Goal: Book appointment/travel/reservation

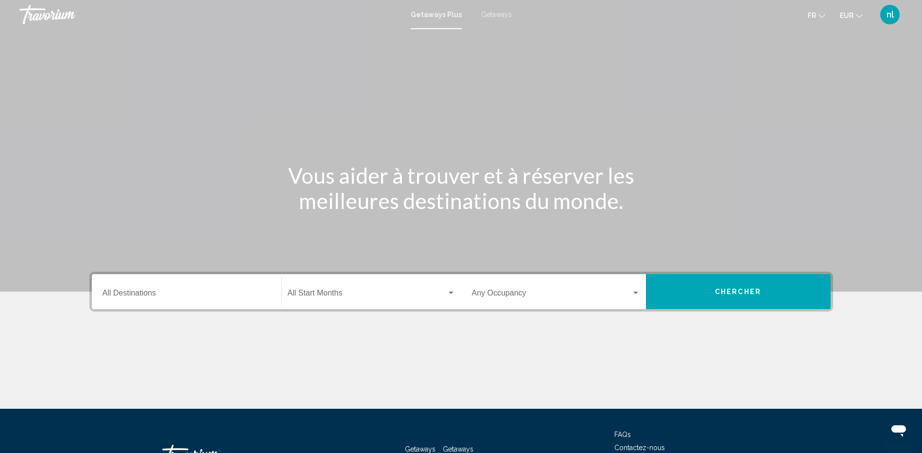
click at [127, 289] on div "Destination All Destinations" at bounding box center [187, 292] width 168 height 31
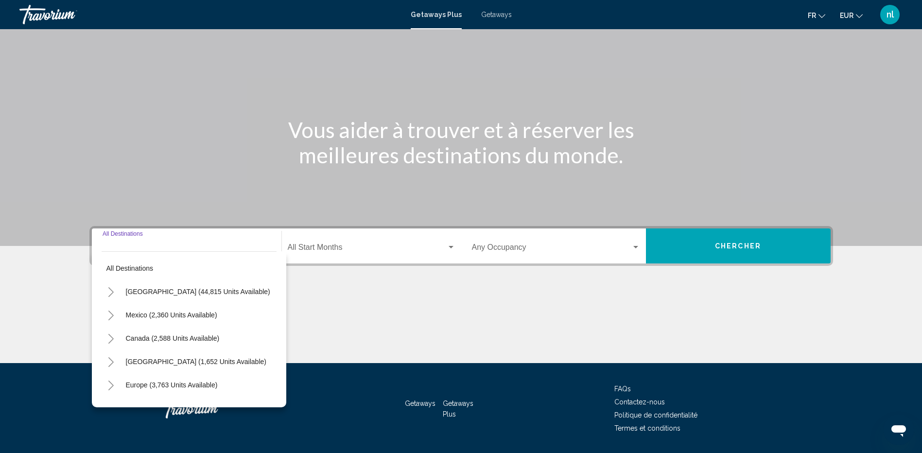
scroll to position [75, 0]
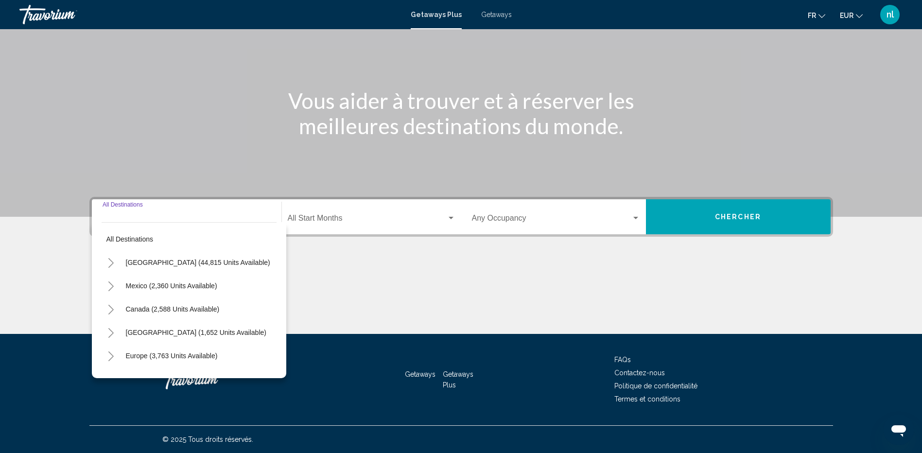
click at [112, 263] on icon "Toggle United States (44,815 units available)" at bounding box center [110, 263] width 7 height 10
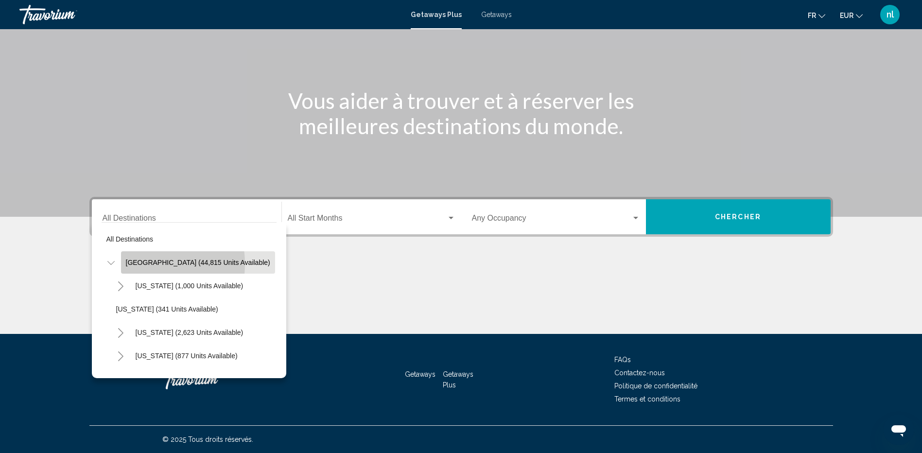
click at [141, 264] on span "[GEOGRAPHIC_DATA] (44,815 units available)" at bounding box center [198, 263] width 144 height 8
type input "**********"
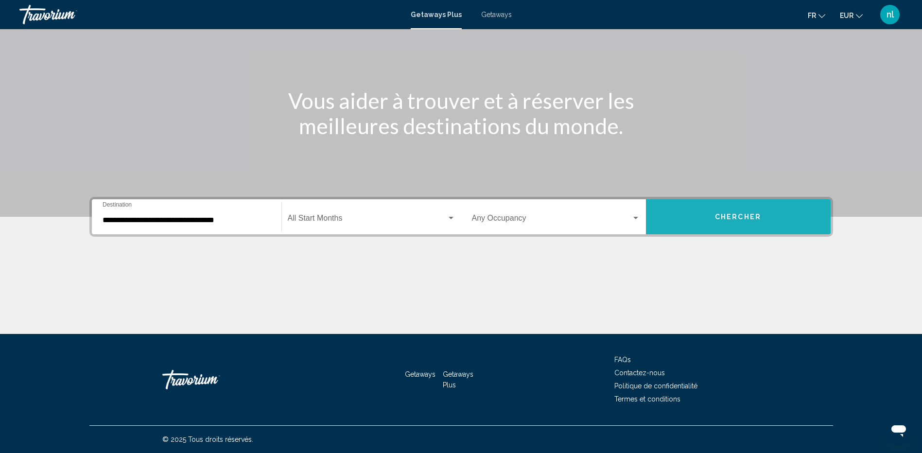
click at [708, 214] on button "Chercher" at bounding box center [738, 216] width 185 height 35
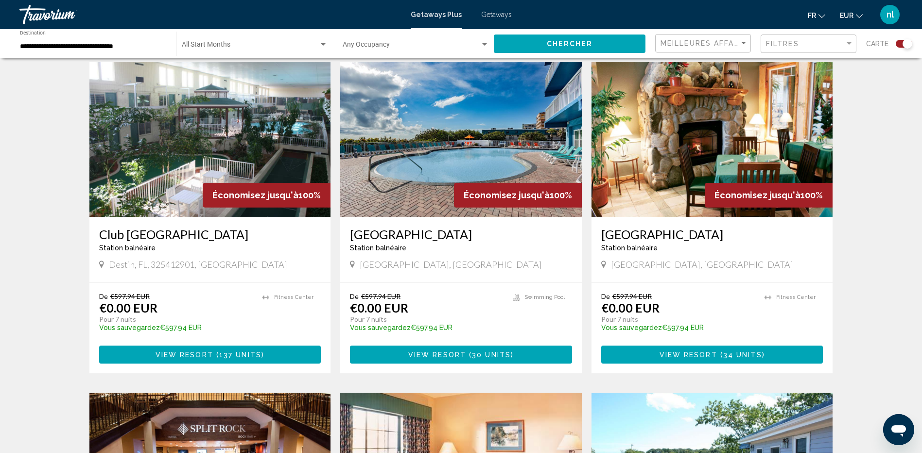
scroll to position [389, 0]
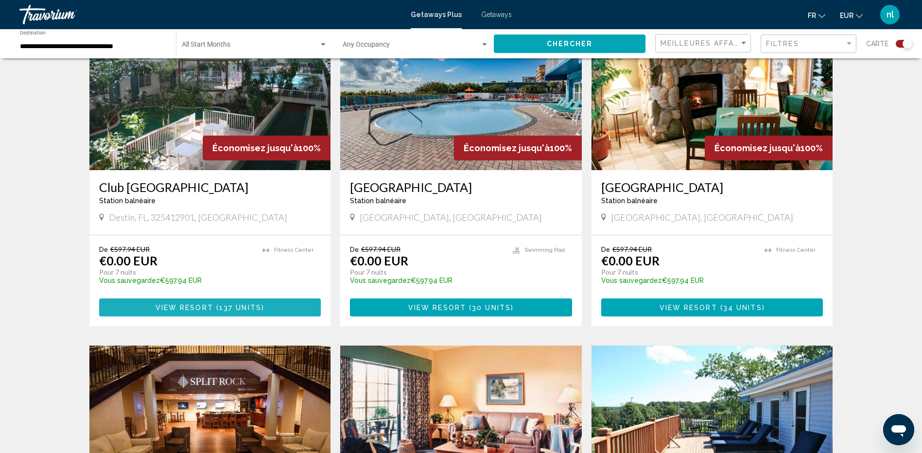
click at [200, 310] on span "View Resort" at bounding box center [185, 308] width 58 height 8
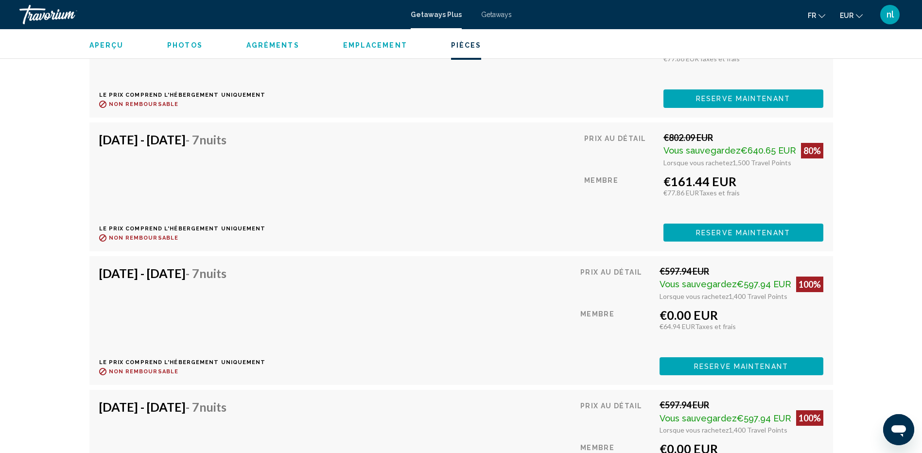
scroll to position [2382, 0]
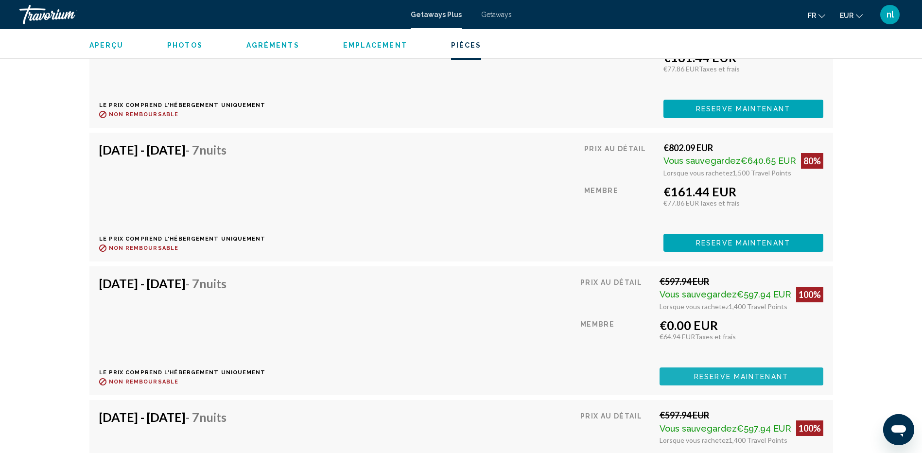
click at [748, 373] on span "Reserve maintenant" at bounding box center [741, 377] width 94 height 8
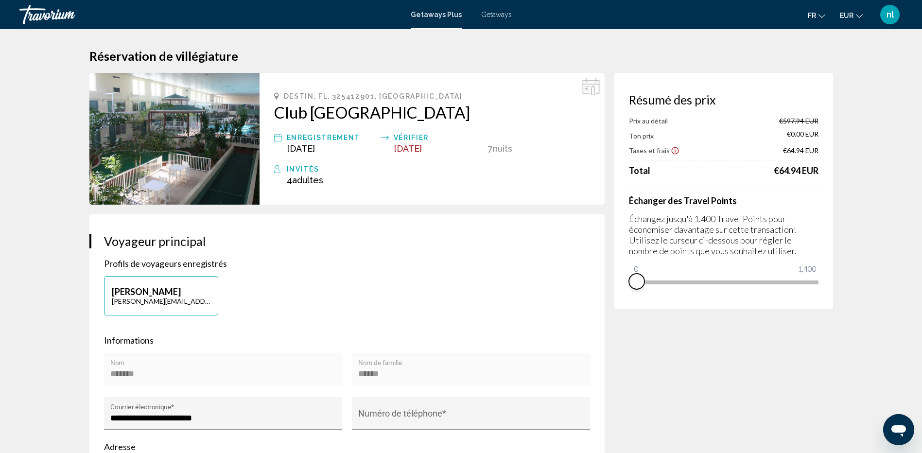
drag, startPoint x: 809, startPoint y: 293, endPoint x: 626, endPoint y: 329, distance: 187.1
drag, startPoint x: 637, startPoint y: 268, endPoint x: 833, endPoint y: 273, distance: 195.9
click at [833, 273] on div "Résumé des prix Ton prix €597.94 EUR Taxes et frais €112.78 EUR Travel Points a…" at bounding box center [723, 191] width 219 height 236
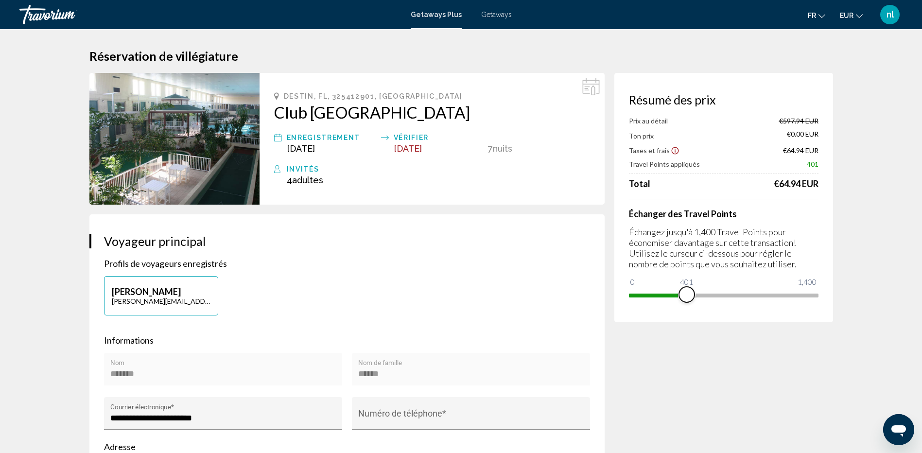
drag, startPoint x: 813, startPoint y: 299, endPoint x: 686, endPoint y: 303, distance: 126.9
click at [686, 303] on div "Résumé des prix Prix au détail €597.94 EUR Ton prix €0.00 EUR Taxes et frais €6…" at bounding box center [723, 197] width 219 height 249
click at [490, 14] on span "Getaways" at bounding box center [496, 15] width 31 height 8
